Goal: Information Seeking & Learning: Learn about a topic

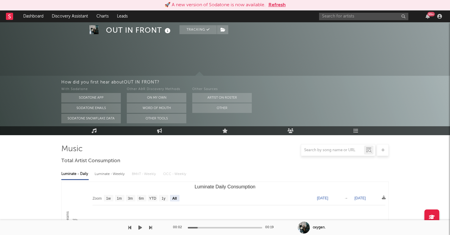
select select "All"
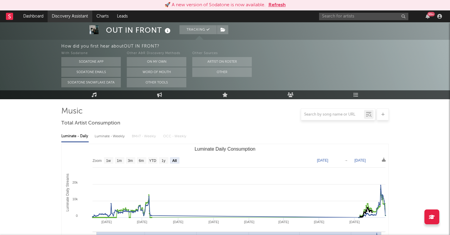
click at [63, 13] on link "Discovery Assistant" at bounding box center [70, 16] width 45 height 12
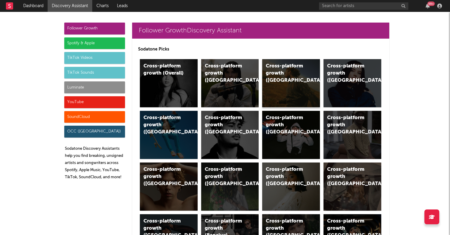
click at [297, 85] on div "Cross-platform growth (US)" at bounding box center [291, 83] width 58 height 48
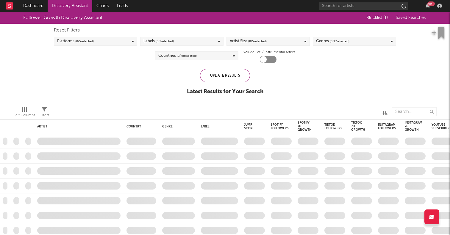
checkbox input "true"
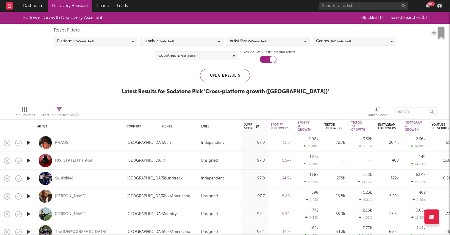
click at [228, 53] on div "Countries ( 1 / 78 selected)" at bounding box center [196, 55] width 83 height 9
click at [112, 88] on div "Follower Growth Discovery Assistant Blocklist ( 1 ) Saved Searches ( 0 ) Reset …" at bounding box center [225, 57] width 450 height 90
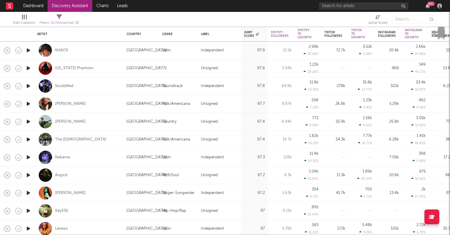
click at [92, 119] on div "Tyce Delk" at bounding box center [78, 122] width 83 height 18
select select "1w"
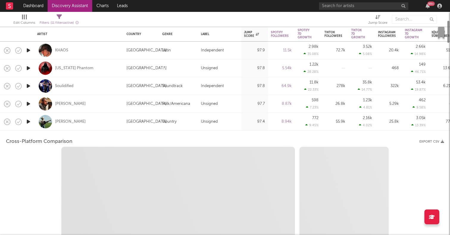
select select "1w"
click at [92, 119] on div "Tyce Delk" at bounding box center [78, 122] width 83 height 18
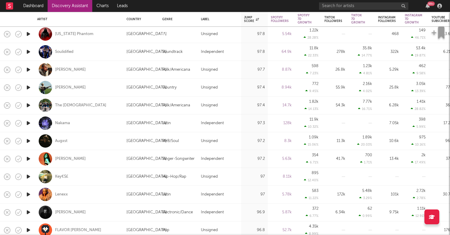
click at [87, 142] on div "Augxst" at bounding box center [78, 141] width 83 height 18
select select "1w"
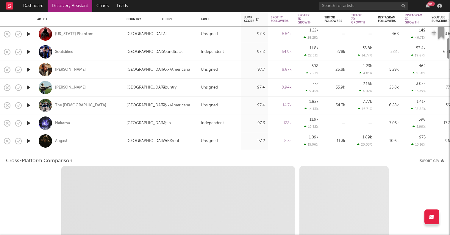
click at [87, 142] on div "Augxst" at bounding box center [78, 141] width 83 height 18
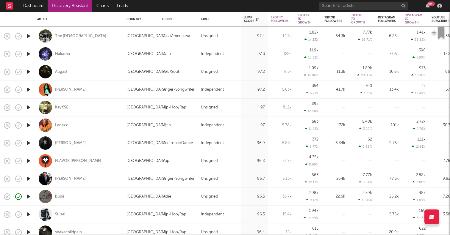
click at [29, 179] on icon "button" at bounding box center [28, 178] width 6 height 7
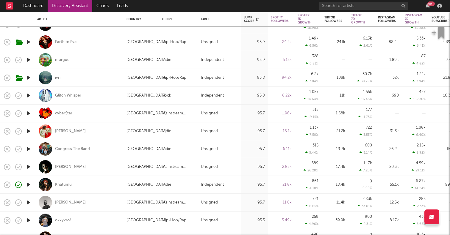
click at [27, 168] on icon "button" at bounding box center [28, 166] width 6 height 7
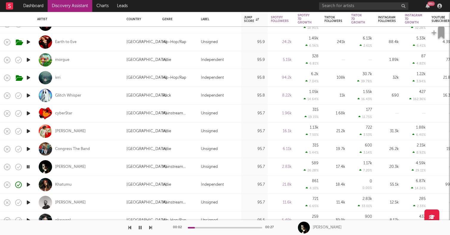
click at [28, 131] on icon "button" at bounding box center [28, 131] width 6 height 7
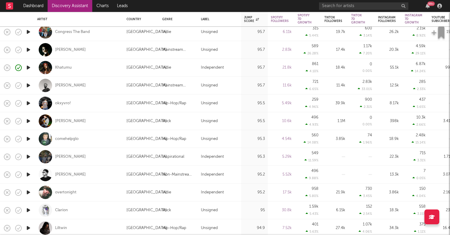
click at [27, 177] on icon "button" at bounding box center [28, 174] width 6 height 7
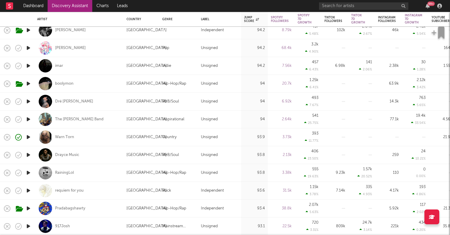
click at [30, 137] on icon "button" at bounding box center [28, 137] width 6 height 7
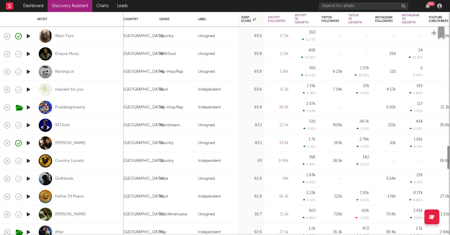
click at [28, 159] on icon "button" at bounding box center [28, 160] width 6 height 7
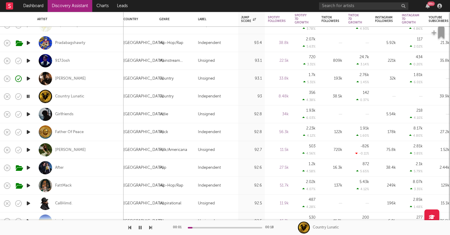
click at [26, 115] on icon "button" at bounding box center [28, 114] width 6 height 7
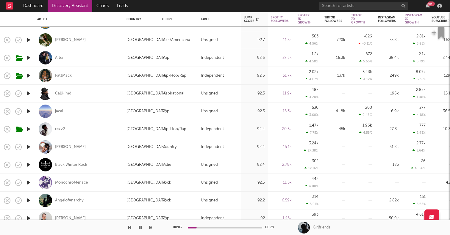
click at [29, 147] on icon "button" at bounding box center [28, 146] width 6 height 7
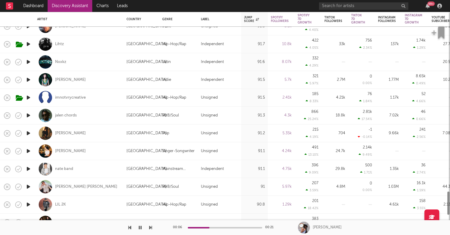
click at [29, 136] on icon "button" at bounding box center [28, 133] width 6 height 7
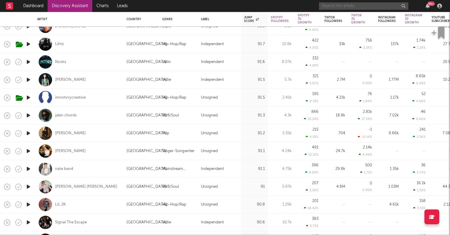
click at [330, 5] on input "text" at bounding box center [363, 5] width 89 height 7
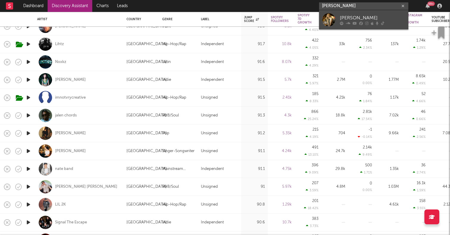
type input "whitney lusk"
click at [328, 20] on div at bounding box center [328, 19] width 13 height 13
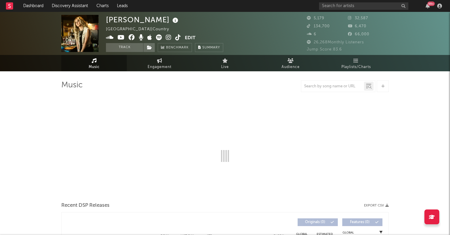
select select "1w"
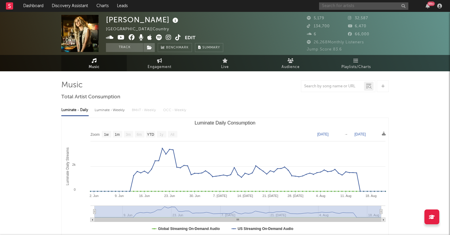
click at [368, 7] on input "text" at bounding box center [363, 5] width 89 height 7
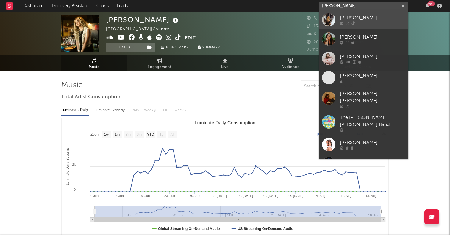
type input "fliss"
click at [332, 17] on div at bounding box center [328, 19] width 13 height 13
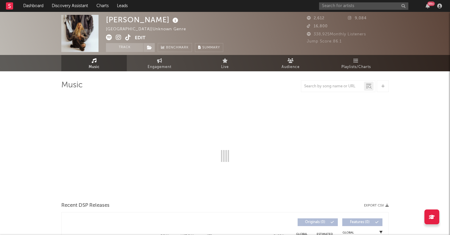
select select "1w"
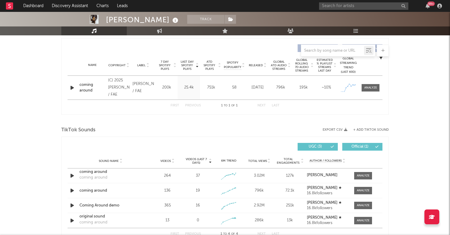
scroll to position [222, 0]
click at [335, 7] on input "text" at bounding box center [363, 5] width 89 height 7
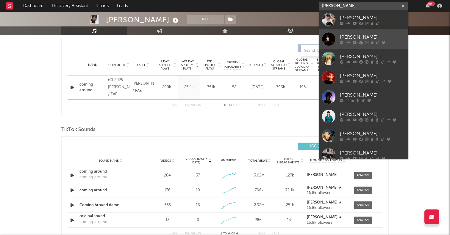
type input "carter"
click at [323, 45] on div at bounding box center [328, 38] width 13 height 13
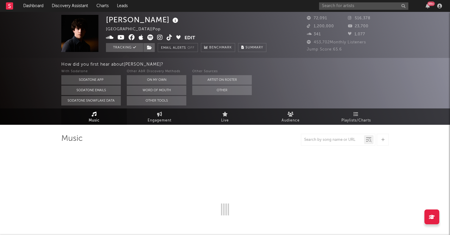
select select "6m"
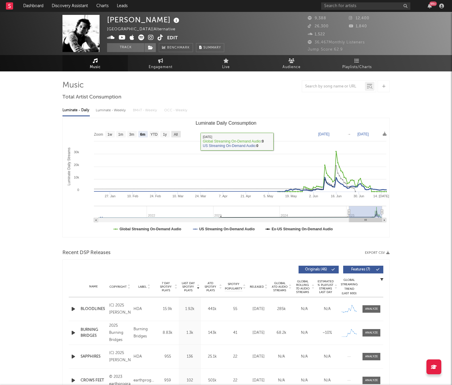
click at [175, 135] on text "All" at bounding box center [176, 134] width 4 height 4
select select "All"
type input "2021-04-07"
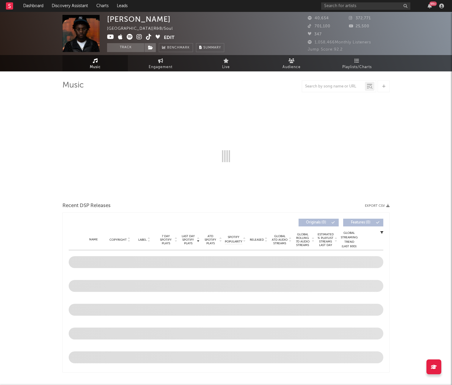
select select "1w"
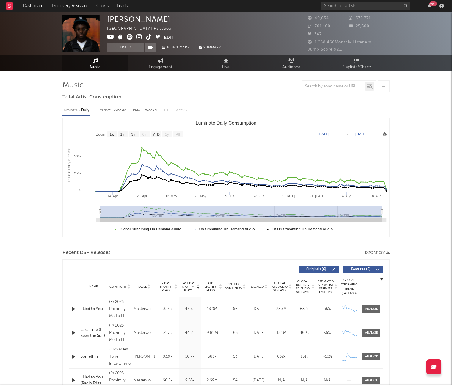
click at [150, 38] on icon at bounding box center [149, 37] width 6 height 6
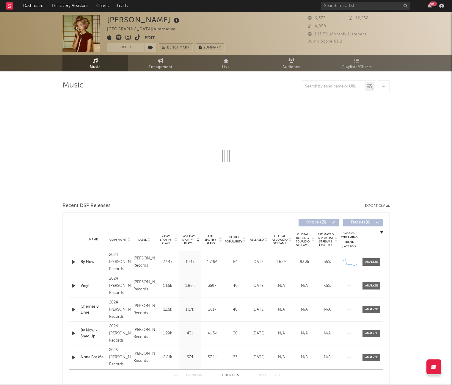
select select "1w"
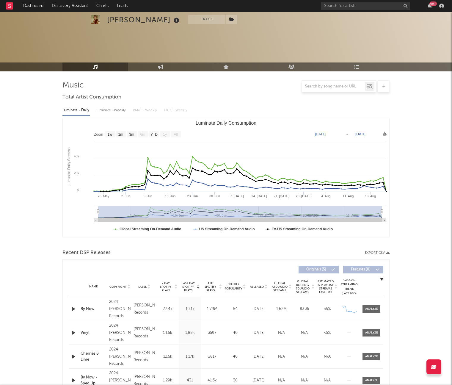
scroll to position [52, 0]
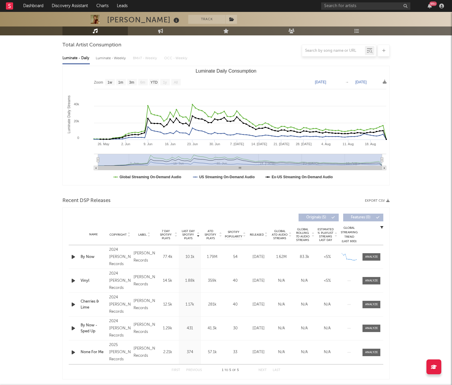
click at [72, 259] on icon "button" at bounding box center [73, 256] width 6 height 7
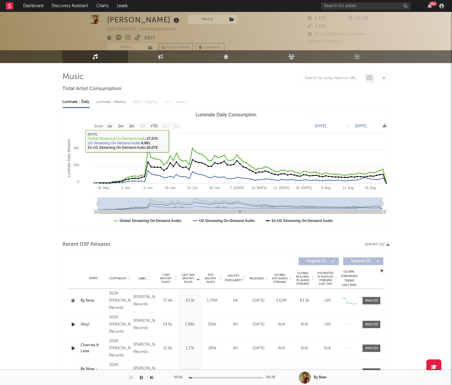
scroll to position [0, 0]
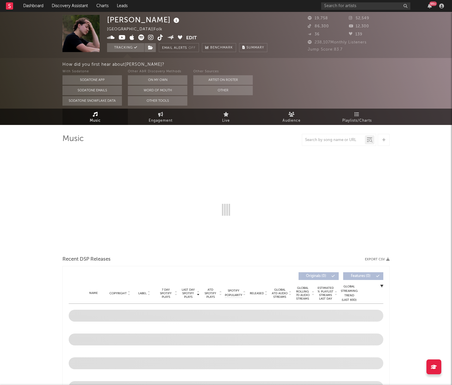
select select "6m"
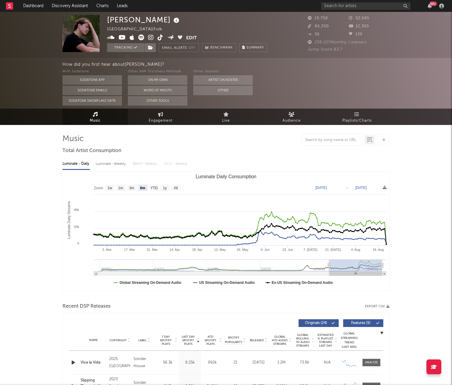
click at [162, 35] on icon at bounding box center [161, 38] width 6 height 6
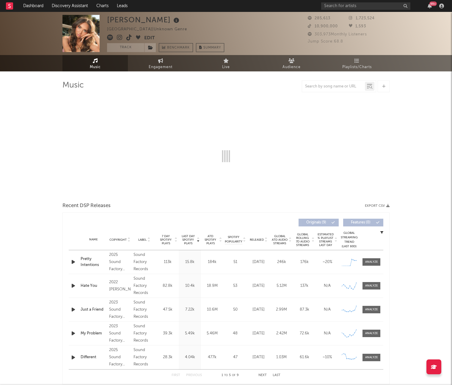
click at [130, 38] on icon at bounding box center [129, 38] width 6 height 6
select select "6m"
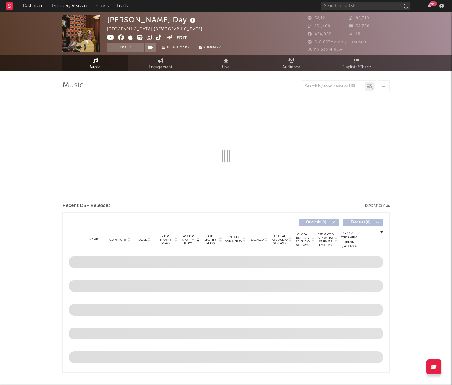
select select "6m"
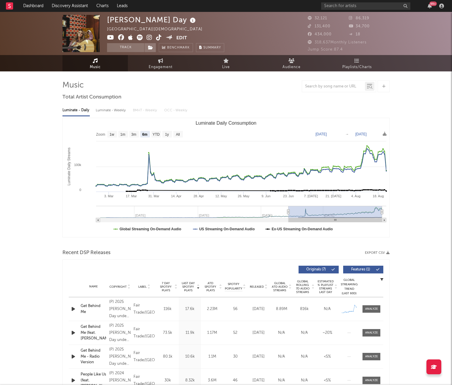
click at [160, 38] on icon at bounding box center [159, 38] width 6 height 6
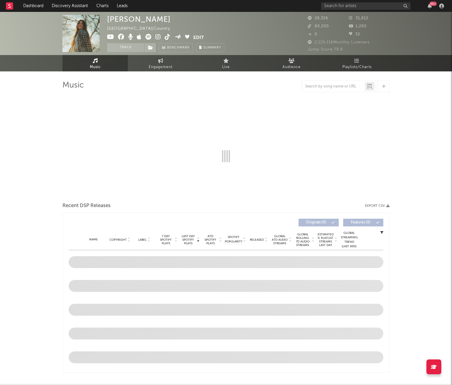
select select "6m"
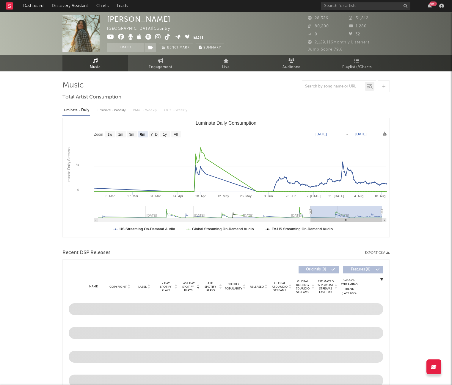
click at [167, 34] on icon at bounding box center [168, 37] width 6 height 6
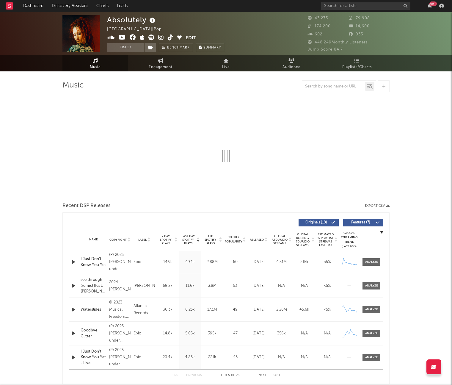
click at [170, 35] on icon at bounding box center [171, 38] width 6 height 6
select select "6m"
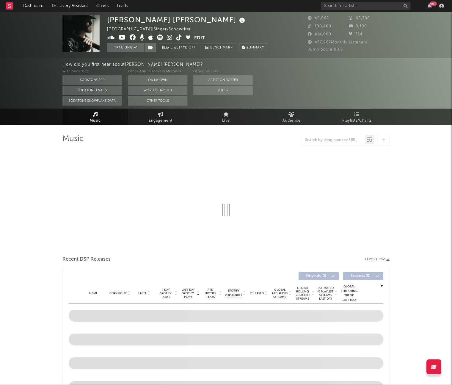
select select "6m"
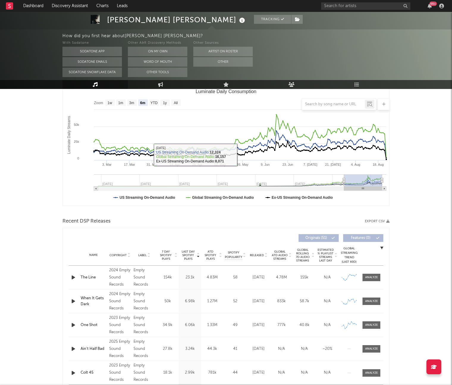
scroll to position [107, 0]
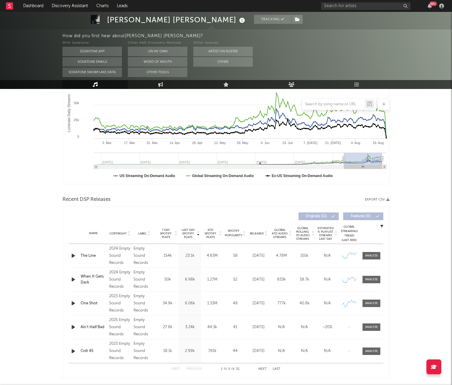
click at [73, 258] on icon "button" at bounding box center [73, 255] width 6 height 7
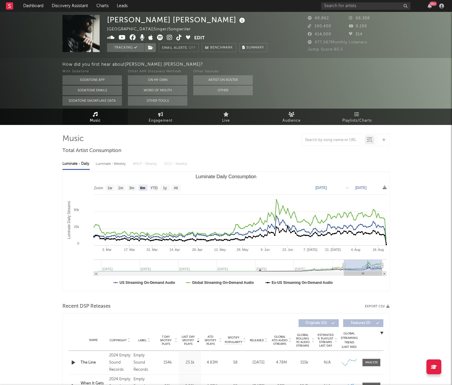
click at [178, 39] on icon at bounding box center [179, 38] width 6 height 6
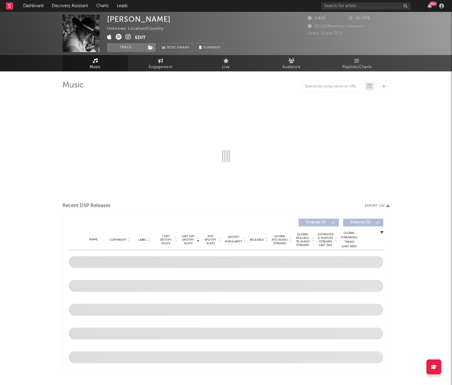
select select "1w"
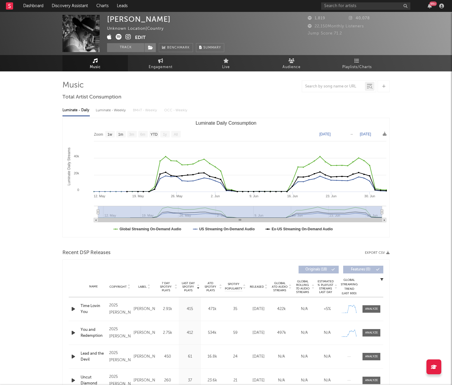
click at [74, 307] on icon "button" at bounding box center [73, 308] width 6 height 7
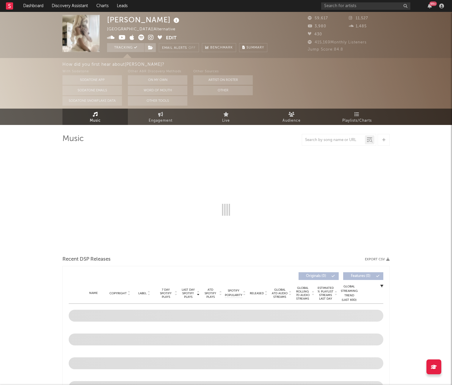
select select "6m"
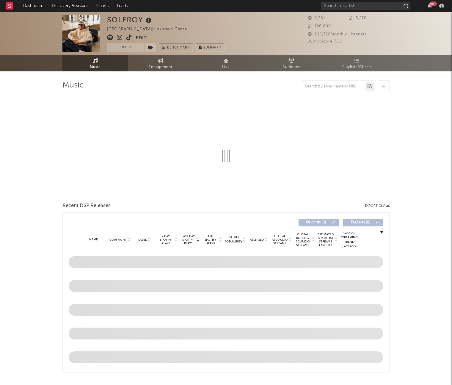
select select "1w"
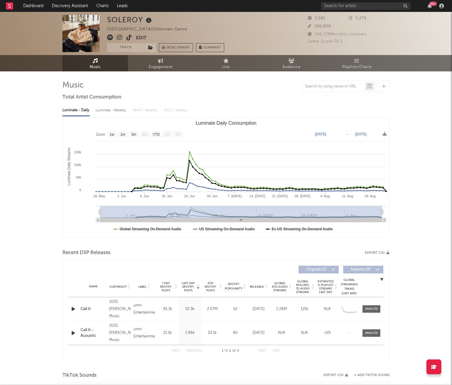
click at [130, 39] on icon at bounding box center [129, 38] width 6 height 6
click at [170, 65] on span "Engagement" at bounding box center [161, 67] width 24 height 7
select select "1w"
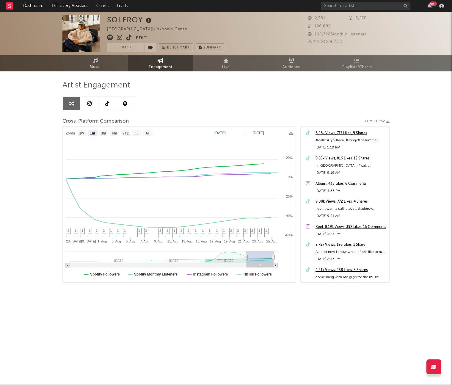
click at [109, 101] on link at bounding box center [107, 103] width 18 height 13
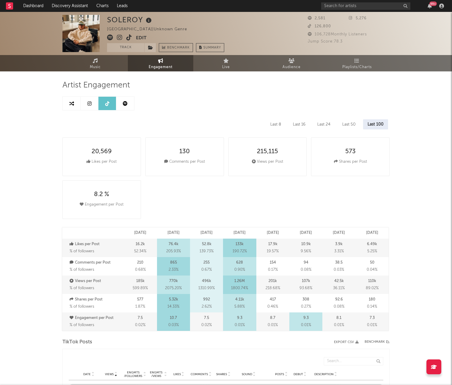
select select "6m"
click at [101, 64] on span "Music" at bounding box center [95, 67] width 11 height 7
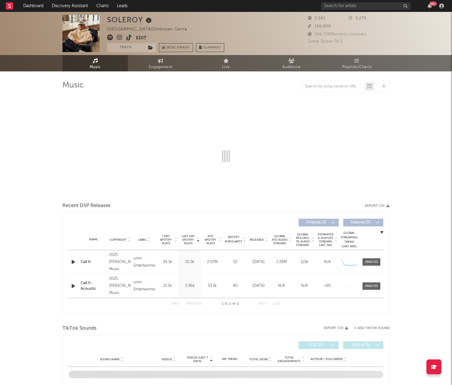
select select "1w"
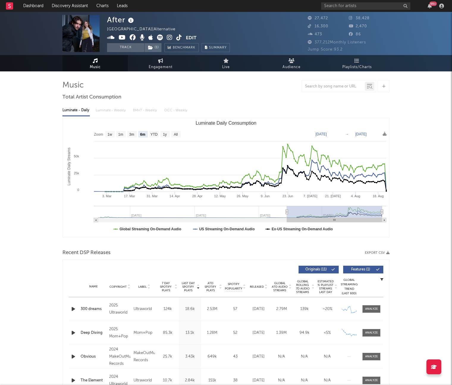
select select "6m"
click at [180, 37] on icon at bounding box center [179, 38] width 6 height 6
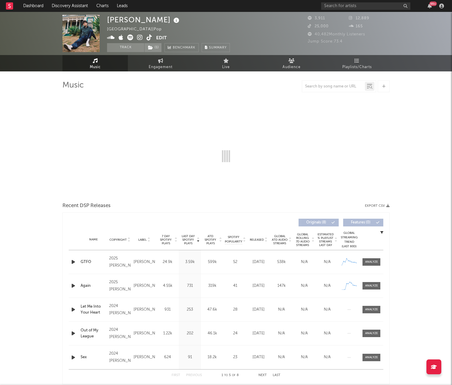
select select "1w"
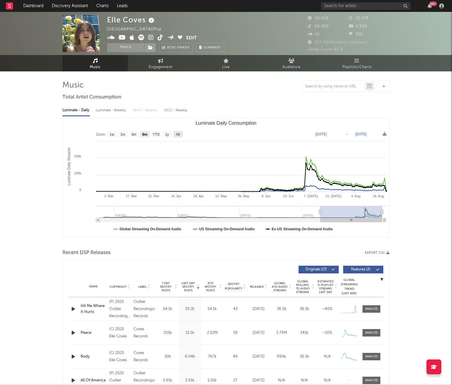
click at [178, 133] on text "All" at bounding box center [178, 134] width 4 height 4
select select "All"
type input "2023-05-21"
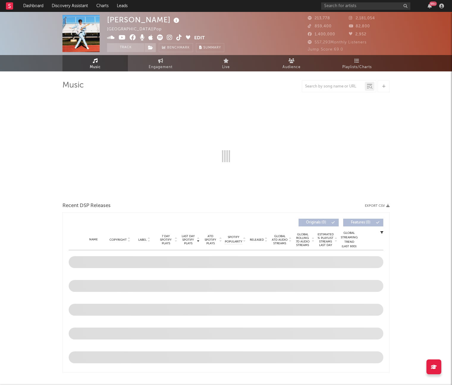
click at [181, 39] on icon at bounding box center [179, 38] width 6 height 6
select select "6m"
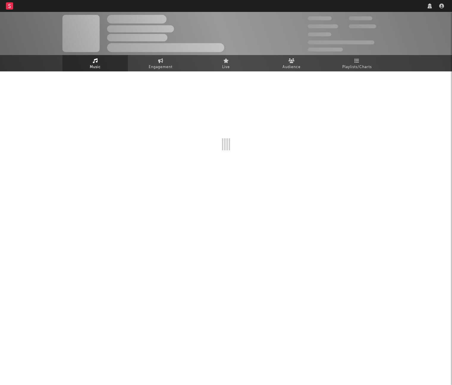
select select "6m"
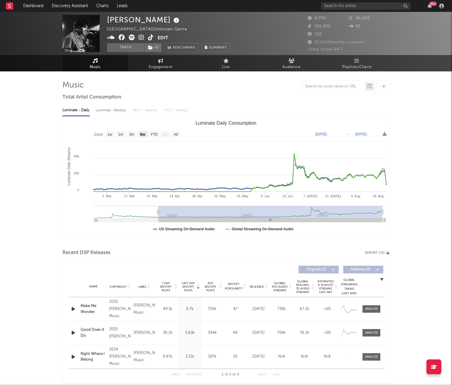
click at [150, 37] on icon at bounding box center [151, 38] width 6 height 6
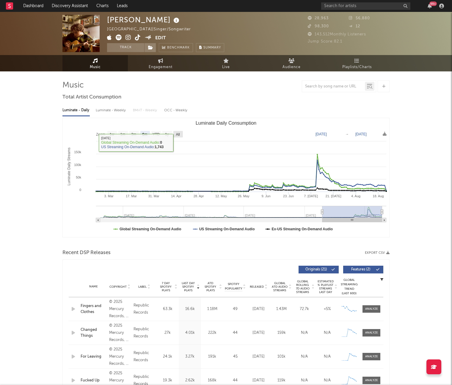
click at [179, 135] on text "All" at bounding box center [178, 134] width 4 height 4
select select "All"
type input "2023-04-23"
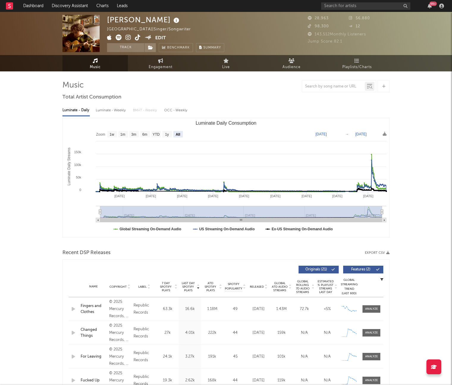
click at [139, 39] on icon at bounding box center [138, 38] width 6 height 6
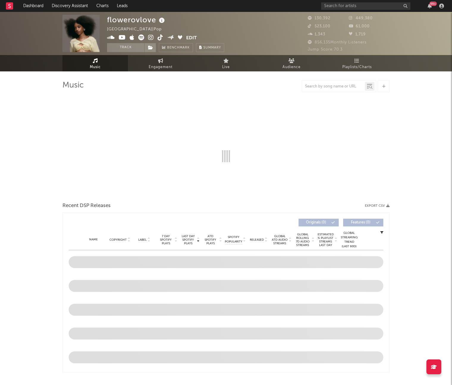
select select "6m"
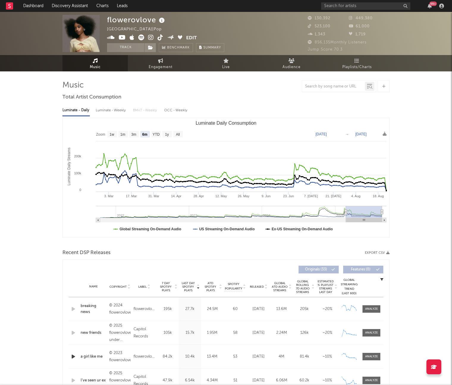
click at [162, 37] on icon at bounding box center [161, 38] width 6 height 6
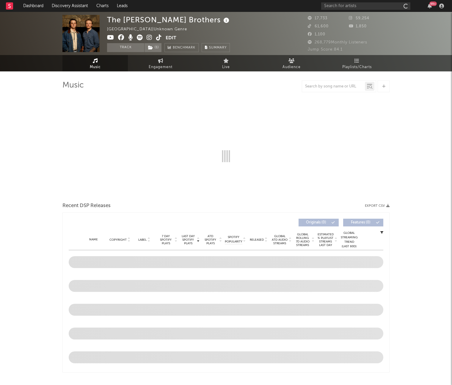
select select "6m"
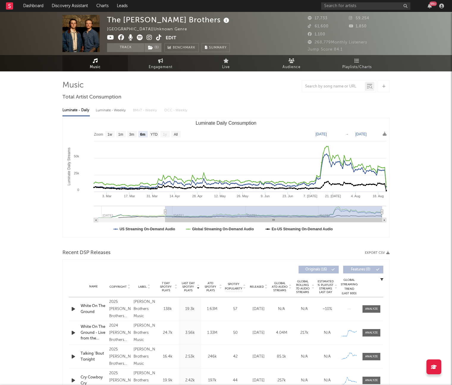
click at [159, 37] on icon at bounding box center [159, 38] width 6 height 6
